Goal: Task Accomplishment & Management: Use online tool/utility

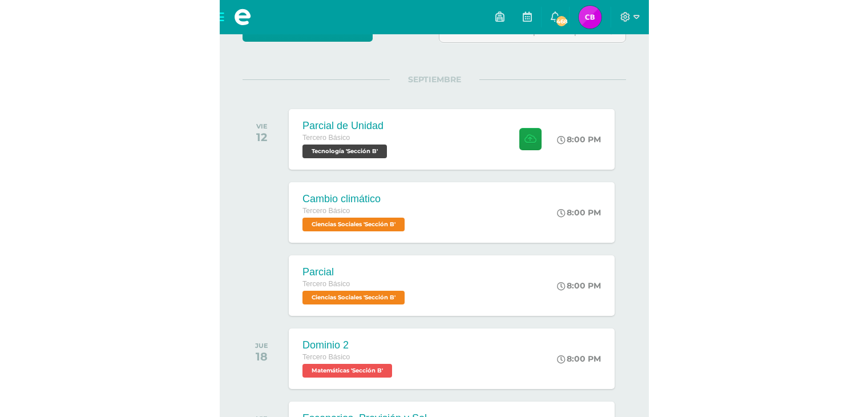
scroll to position [119, 0]
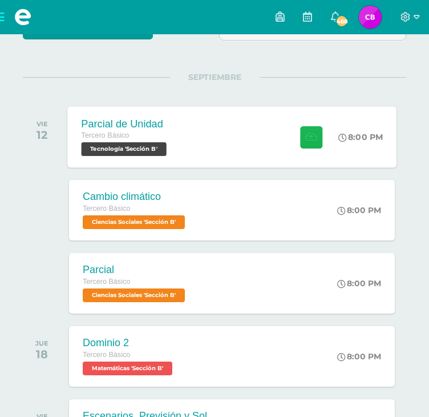
click at [314, 138] on icon at bounding box center [311, 137] width 12 height 10
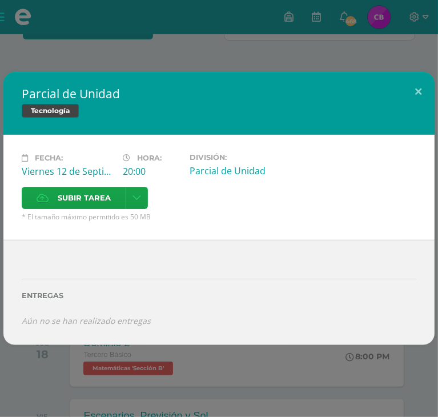
click at [236, 259] on div at bounding box center [219, 263] width 394 height 9
click at [111, 187] on span "Subir tarea" at bounding box center [84, 197] width 53 height 21
click at [0, 0] on input "Subir tarea" at bounding box center [0, 0] width 0 height 0
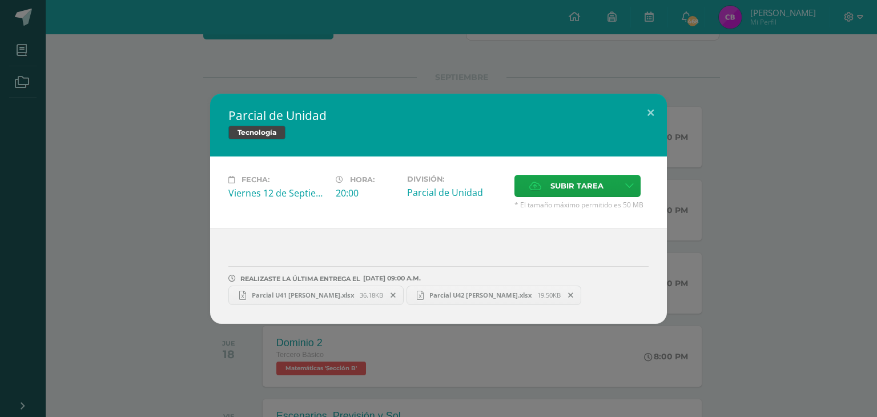
click at [322, 293] on span "Parcial U41 [PERSON_NAME].xlsx" at bounding box center [303, 295] width 114 height 9
click at [437, 37] on div "Parcial de Unidad Tecnología Fecha: [DATE] Hora: 20:00 División: Subir tarea Ca…" at bounding box center [438, 208] width 877 height 417
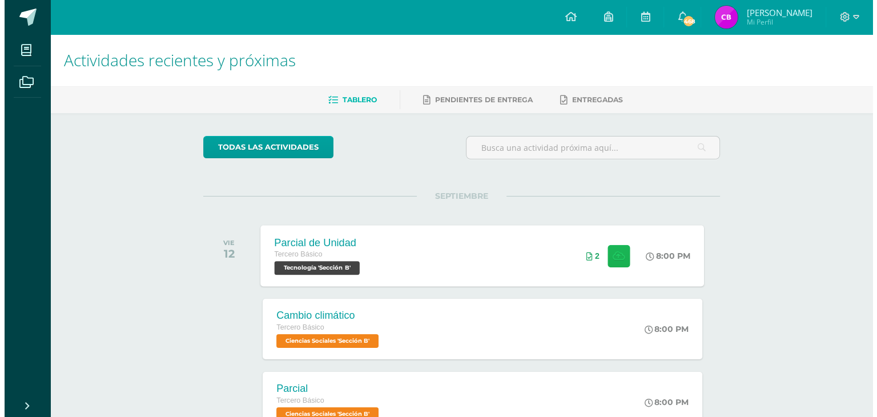
scroll to position [0, 0]
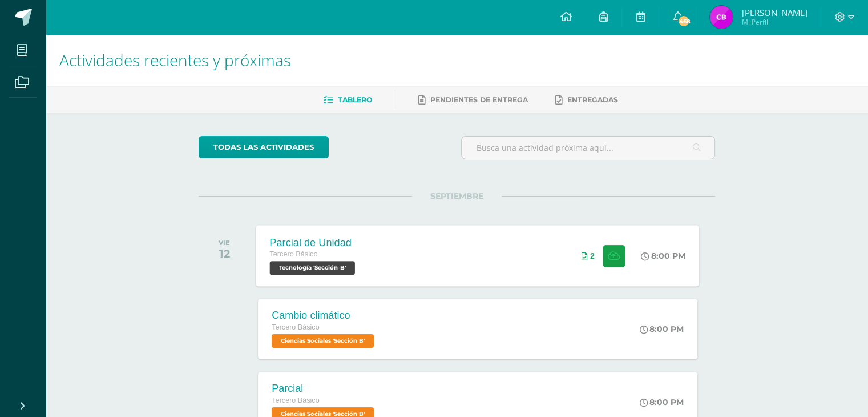
click at [437, 239] on div "2" at bounding box center [604, 255] width 69 height 61
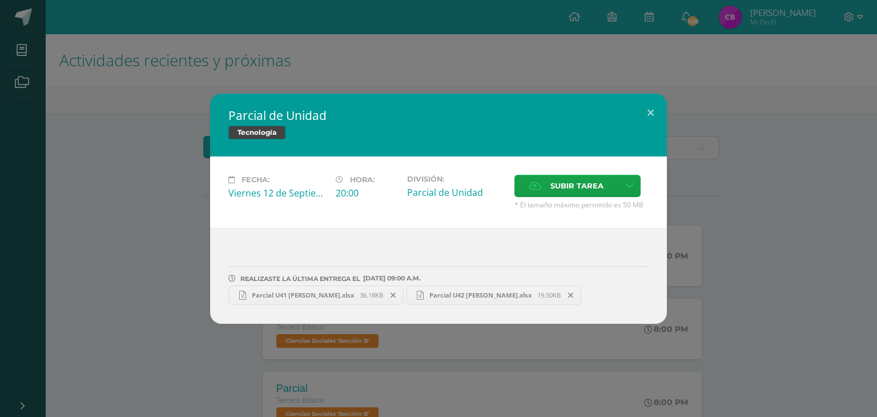
click at [437, 291] on span "Parcial U42 [PERSON_NAME].xlsx" at bounding box center [480, 295] width 114 height 9
click at [437, 293] on span "Parcial U42 [PERSON_NAME].xlsx" at bounding box center [480, 295] width 114 height 9
